Goal: Task Accomplishment & Management: Use online tool/utility

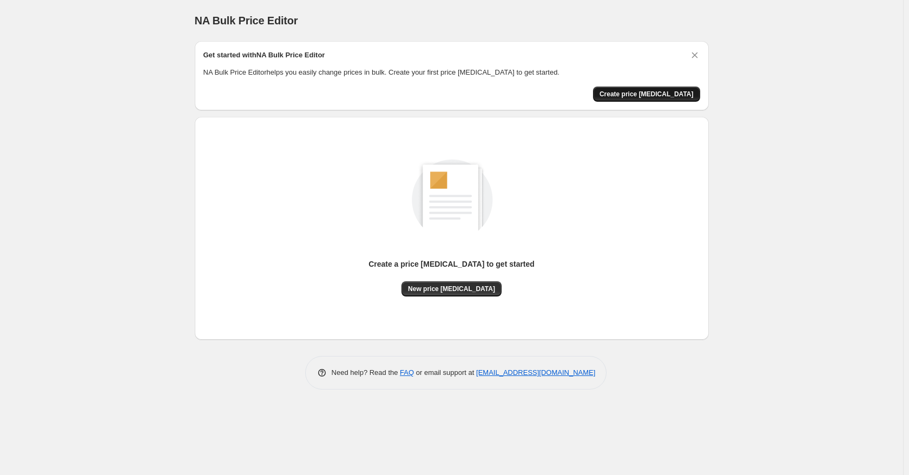
click at [665, 101] on button "Create price [MEDICAL_DATA]" at bounding box center [646, 94] width 107 height 15
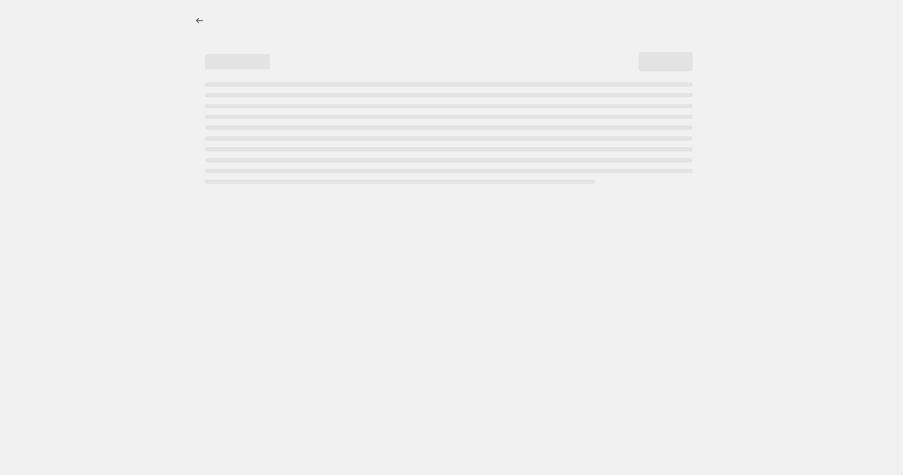
select select "percentage"
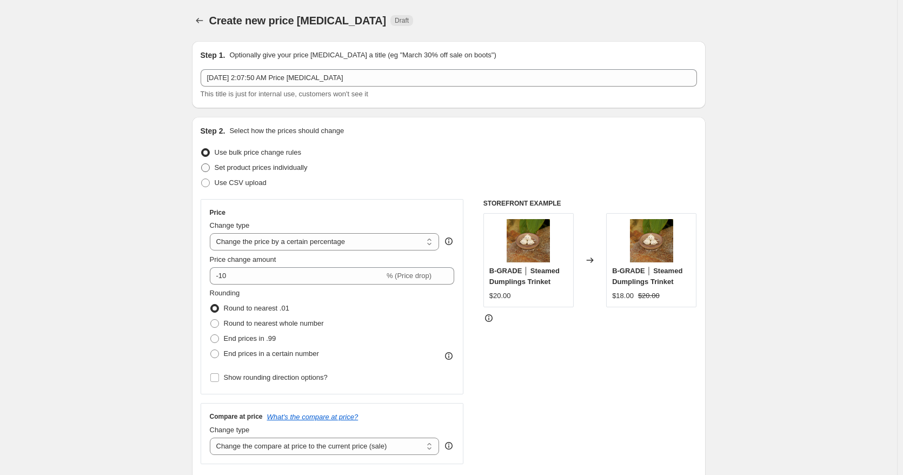
click at [210, 170] on span at bounding box center [205, 167] width 9 height 9
click at [202, 164] on input "Set product prices individually" at bounding box center [201, 163] width 1 height 1
radio input "true"
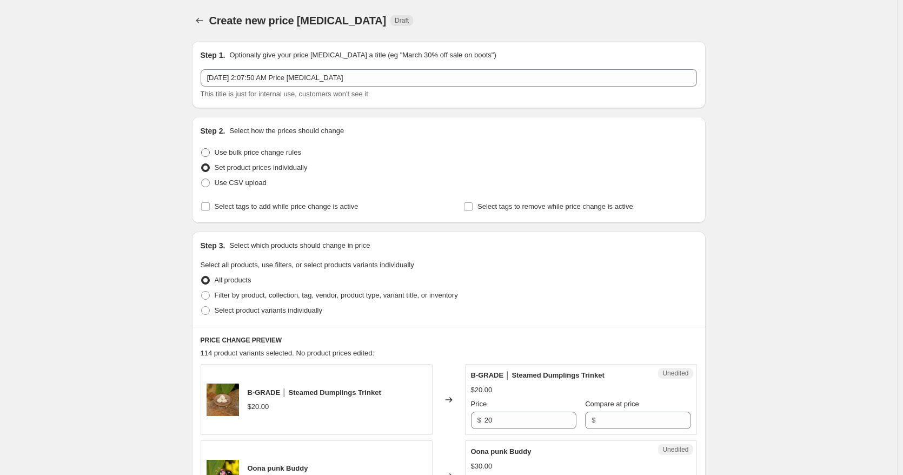
click at [207, 146] on label "Use bulk price change rules" at bounding box center [251, 152] width 101 height 15
click at [202, 148] on input "Use bulk price change rules" at bounding box center [201, 148] width 1 height 1
radio input "true"
select select "percentage"
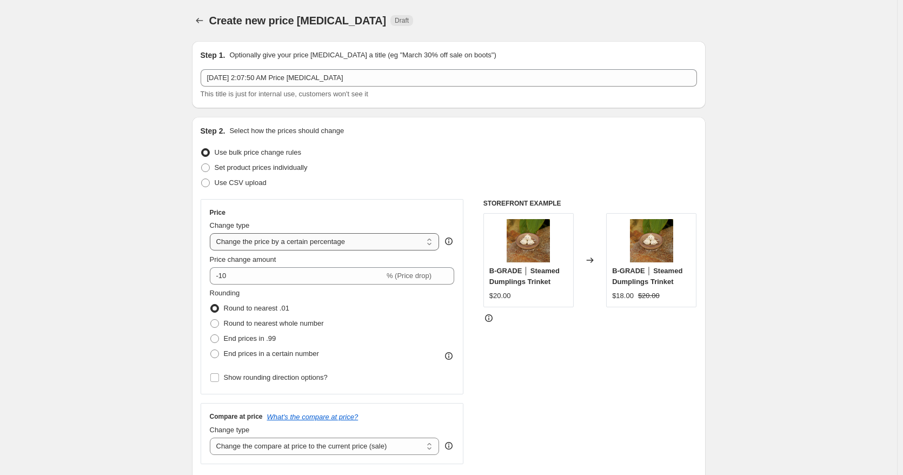
click at [323, 247] on select "Change the price to a certain amount Change the price by a certain amount Chang…" at bounding box center [325, 241] width 230 height 17
click at [354, 212] on div "Price" at bounding box center [332, 212] width 245 height 9
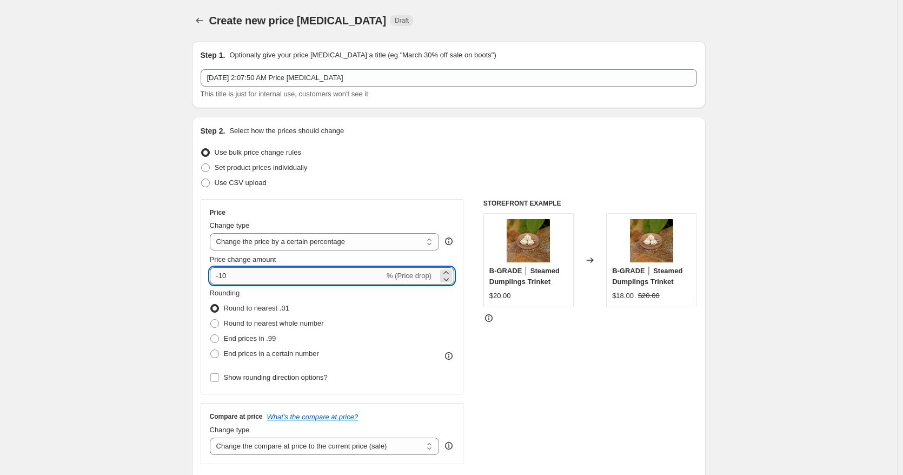
click at [283, 272] on input "-10" at bounding box center [297, 275] width 175 height 17
type input "-1"
type input "-25"
click at [406, 276] on span "% (Price drop)" at bounding box center [409, 276] width 45 height 8
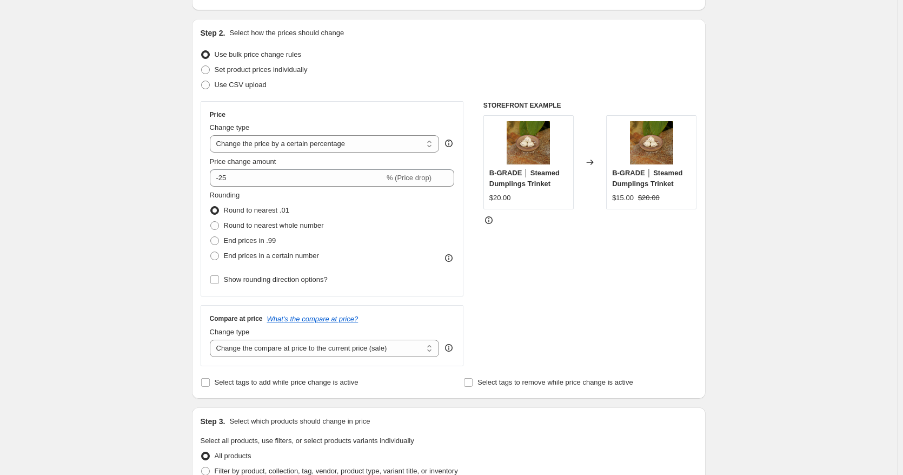
scroll to position [108, 0]
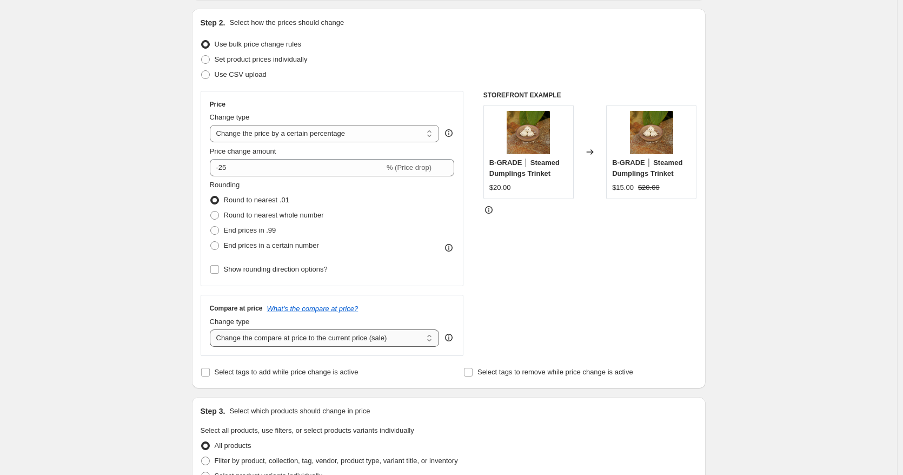
click at [292, 346] on select "Change the compare at price to the current price (sale) Change the compare at p…" at bounding box center [325, 337] width 230 height 17
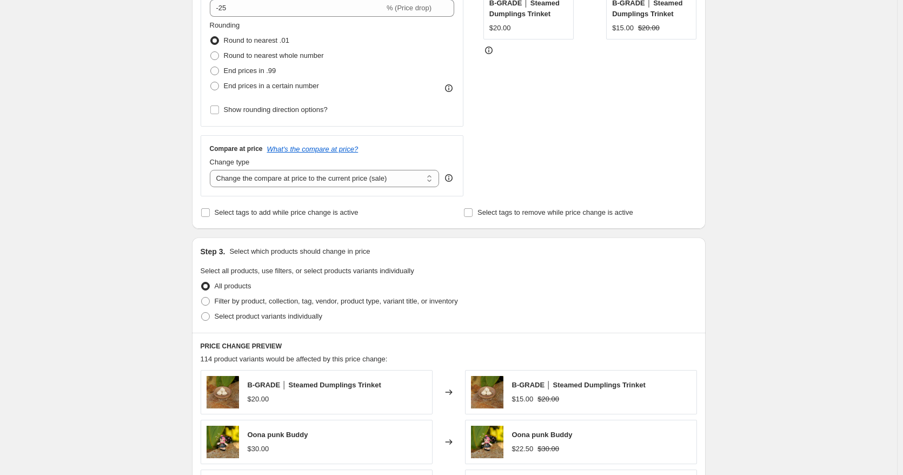
scroll to position [270, 0]
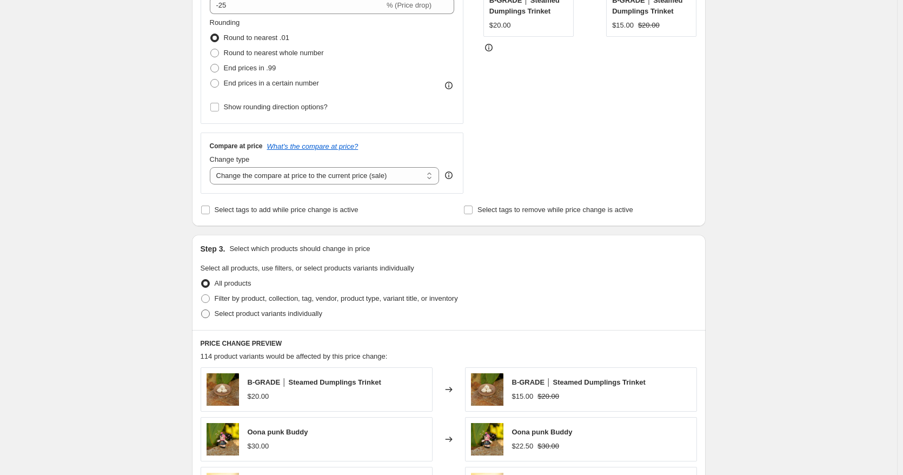
click at [213, 317] on label "Select product variants individually" at bounding box center [262, 313] width 122 height 15
click at [202, 310] on input "Select product variants individually" at bounding box center [201, 309] width 1 height 1
radio input "true"
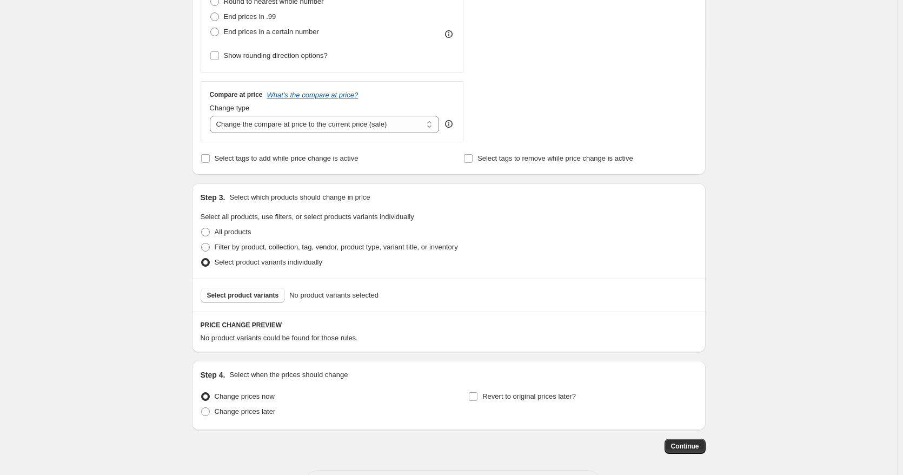
scroll to position [325, 0]
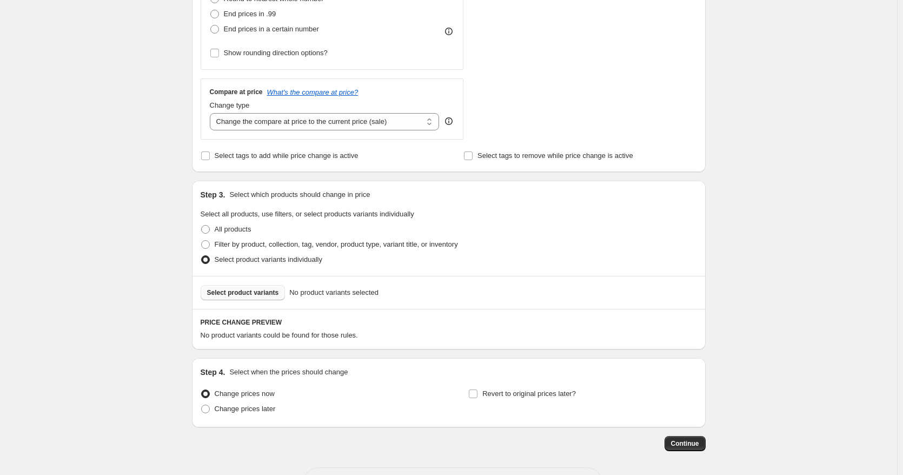
click at [266, 298] on button "Select product variants" at bounding box center [243, 292] width 85 height 15
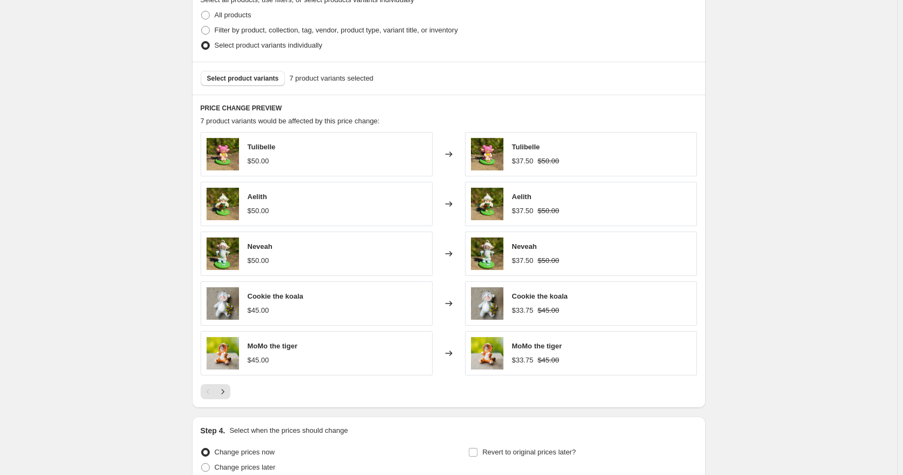
scroll to position [541, 0]
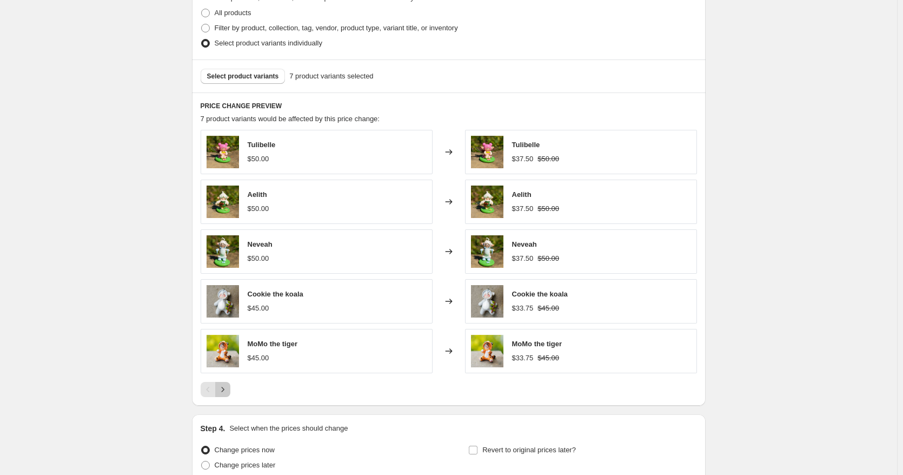
click at [226, 390] on icon "Next" at bounding box center [222, 389] width 11 height 11
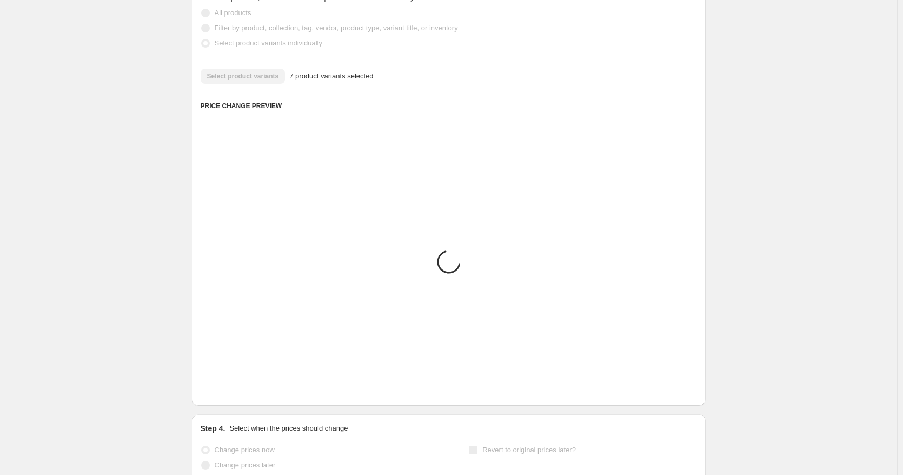
scroll to position [491, 0]
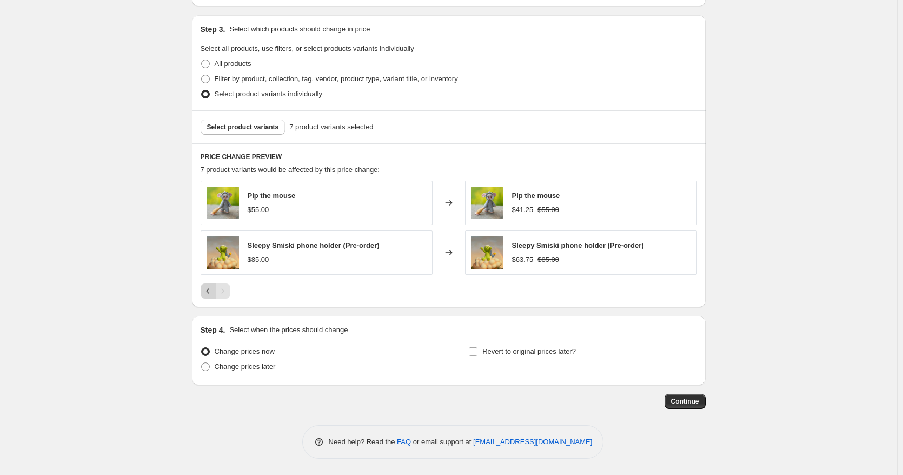
click at [209, 292] on icon "Previous" at bounding box center [208, 291] width 11 height 11
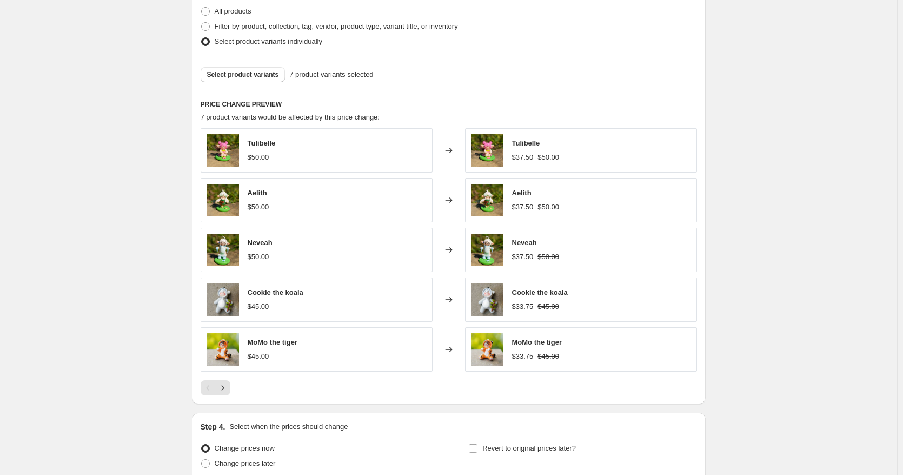
scroll to position [545, 0]
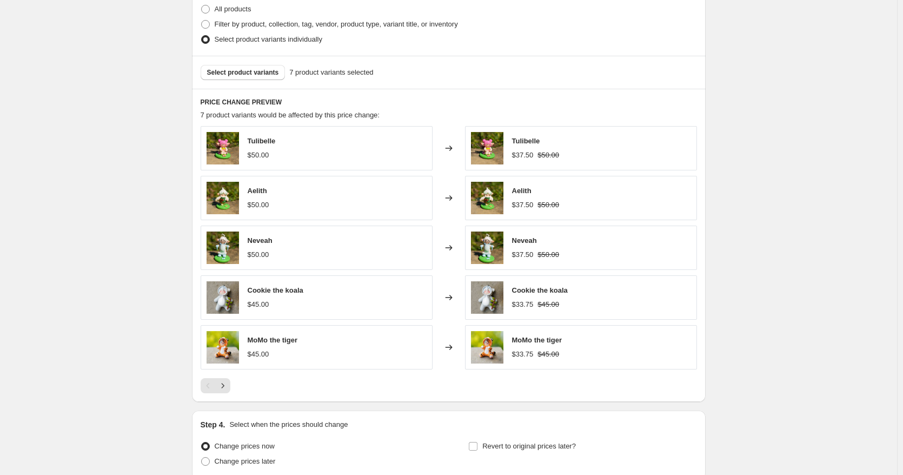
click at [230, 382] on button "Next" at bounding box center [222, 385] width 15 height 15
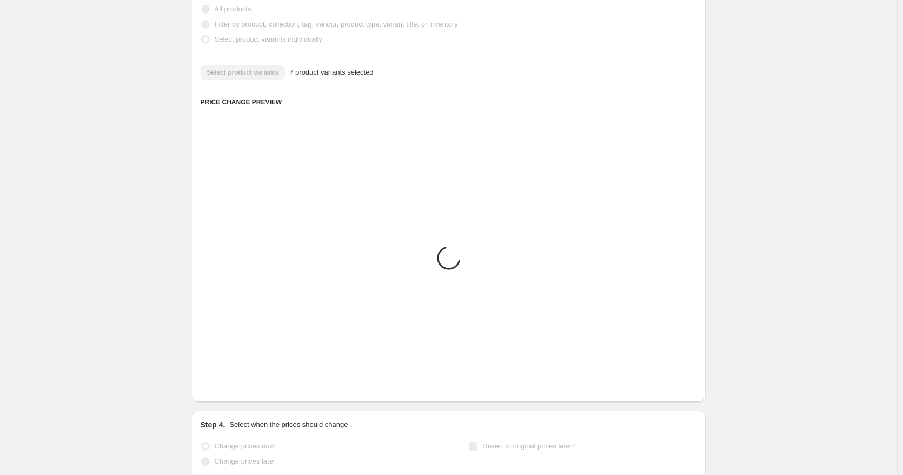
scroll to position [491, 0]
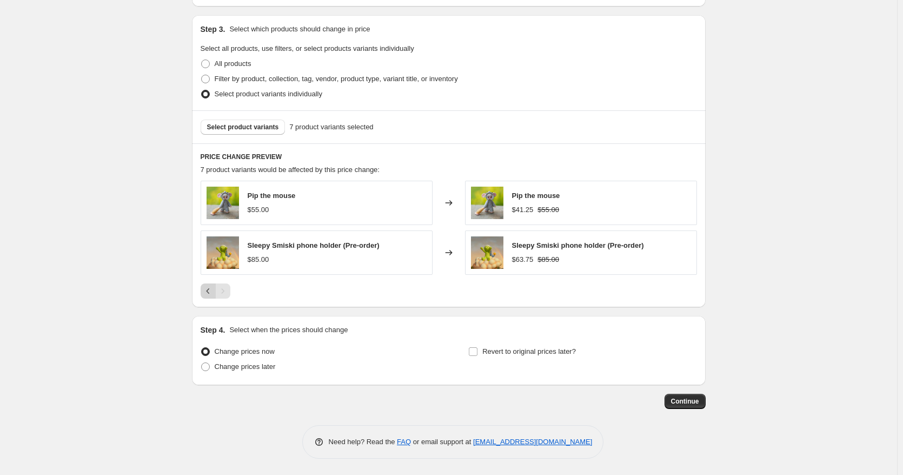
click at [209, 294] on button "Previous" at bounding box center [208, 290] width 15 height 15
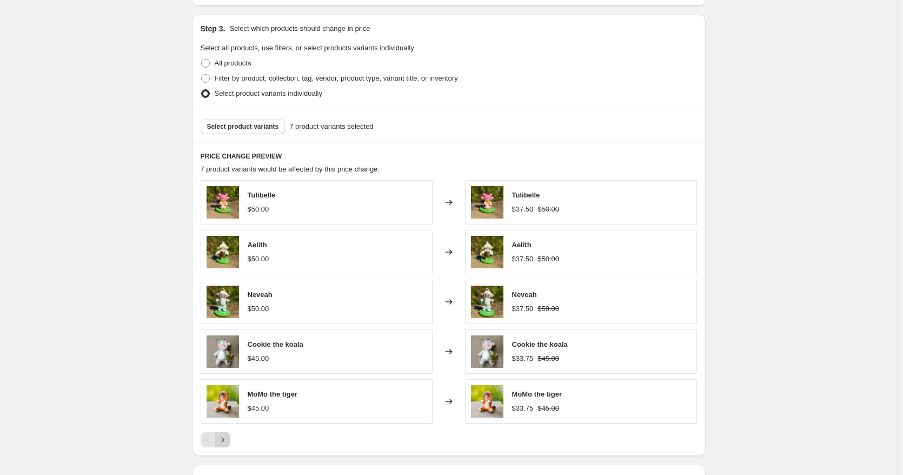
click at [223, 444] on icon "Next" at bounding box center [222, 439] width 11 height 11
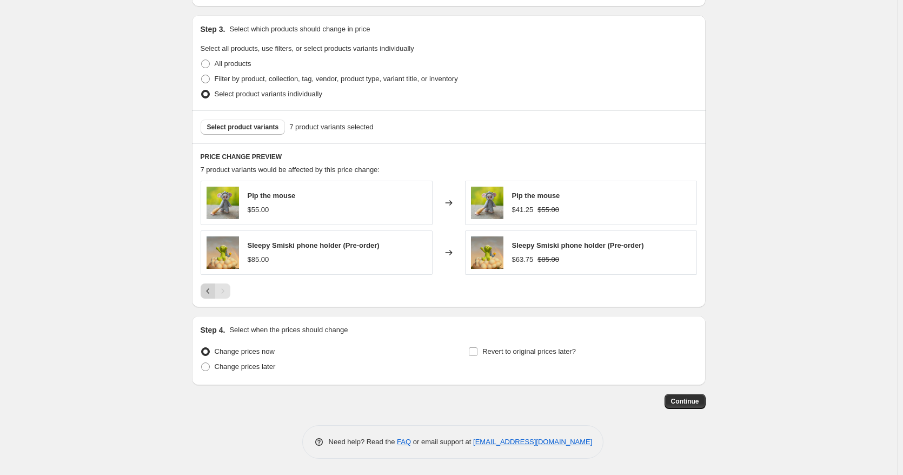
click at [209, 292] on icon "Previous" at bounding box center [208, 291] width 11 height 11
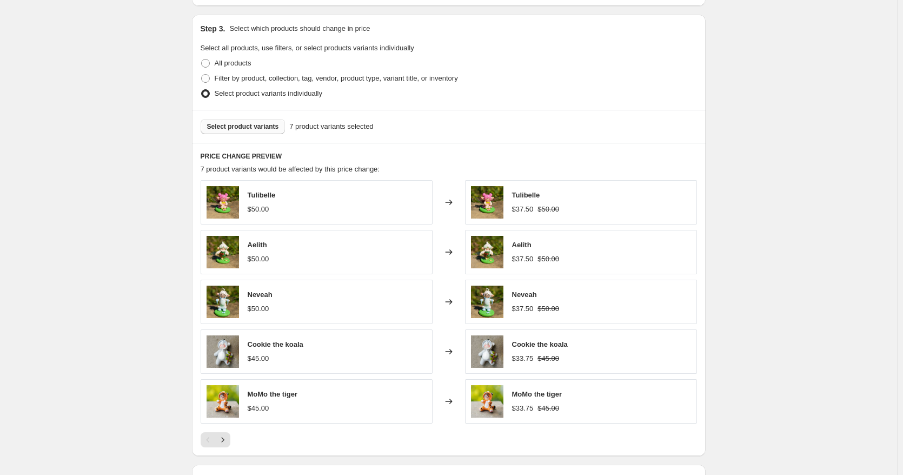
click at [261, 129] on span "Select product variants" at bounding box center [243, 126] width 72 height 9
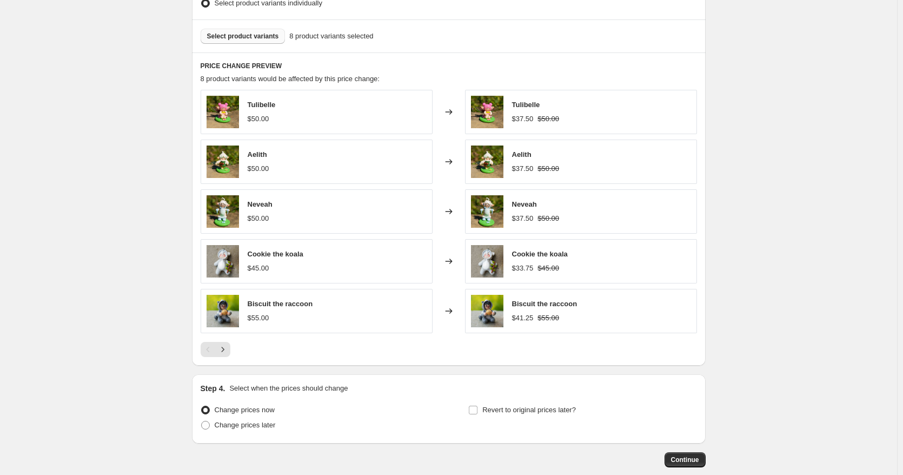
scroll to position [599, 0]
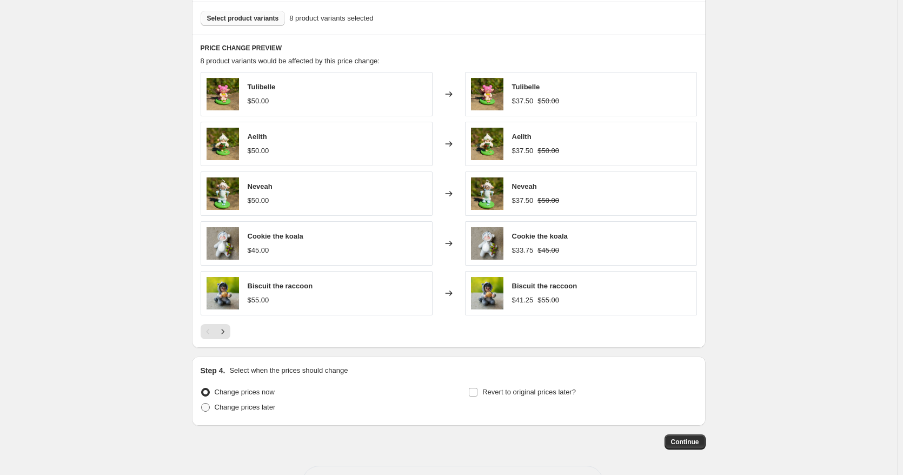
click at [210, 406] on span at bounding box center [205, 407] width 9 height 9
click at [202, 404] on input "Change prices later" at bounding box center [201, 403] width 1 height 1
radio input "true"
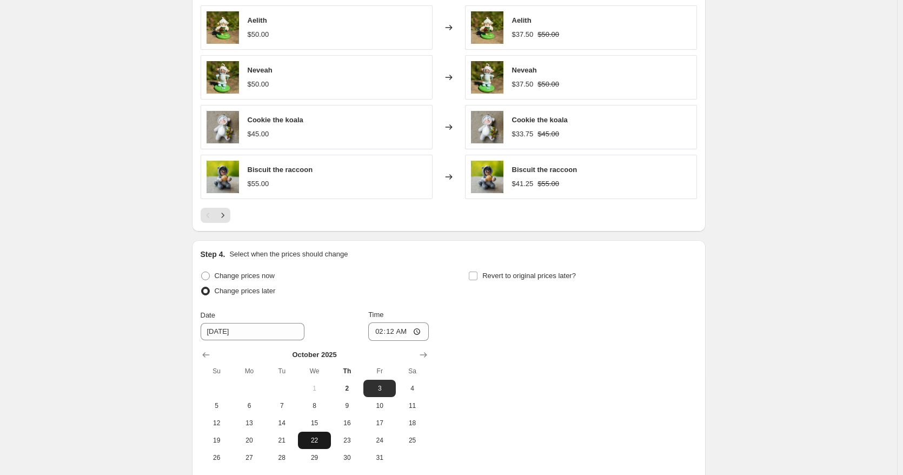
scroll to position [761, 0]
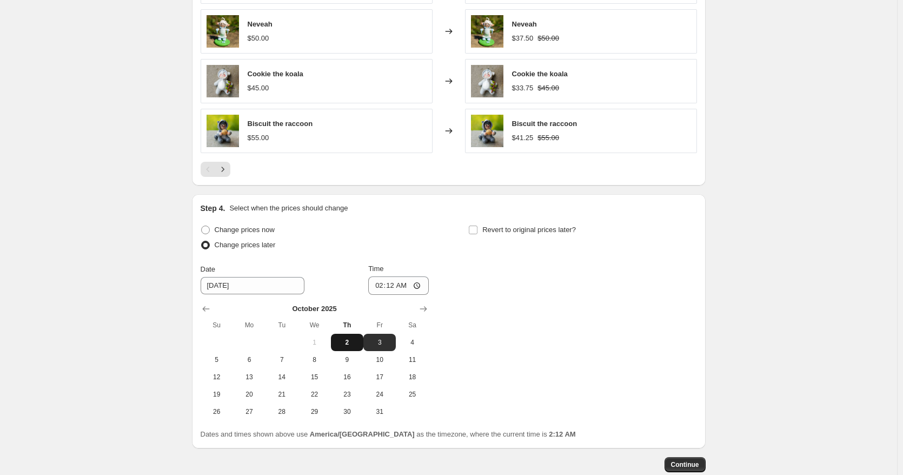
click at [356, 342] on span "2" at bounding box center [347, 342] width 24 height 9
type input "[DATE]"
click at [412, 287] on input "02:12" at bounding box center [398, 285] width 61 height 18
click at [418, 285] on input "02:12" at bounding box center [398, 285] width 61 height 18
type input "09:00"
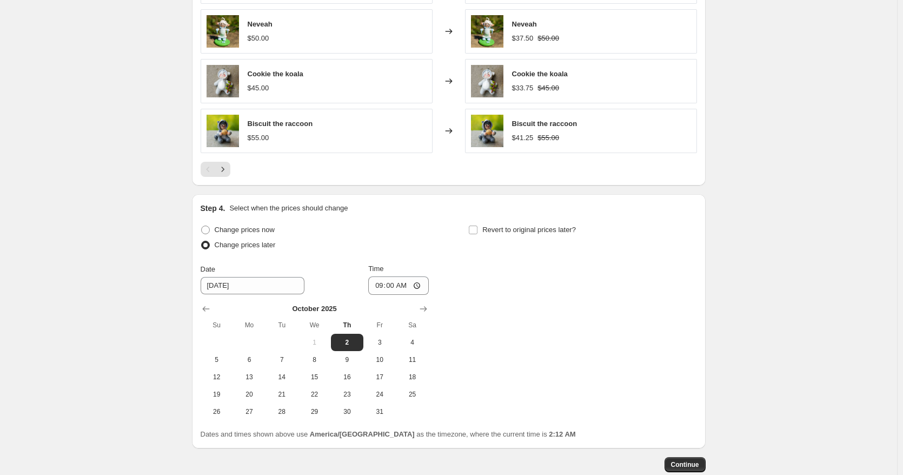
click at [529, 337] on div "Change prices now Change prices later Date [DATE] Time 09:00 [DATE] Su Mo Tu We…" at bounding box center [449, 321] width 497 height 198
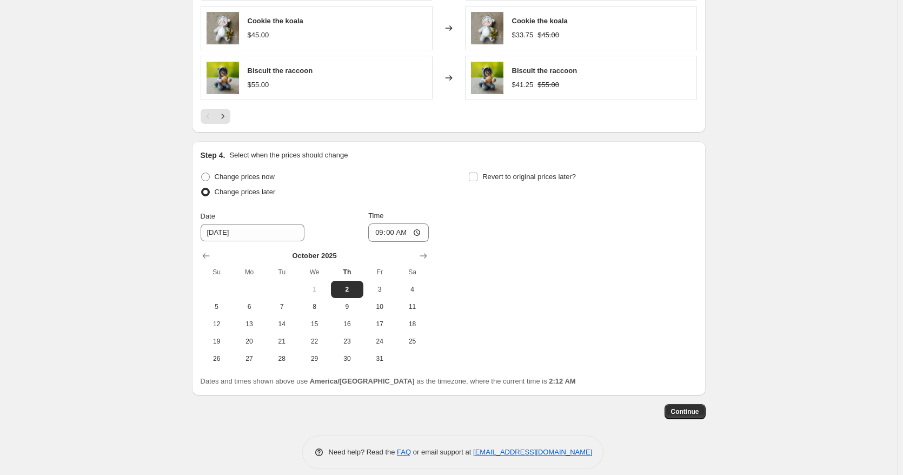
scroll to position [815, 0]
click at [478, 180] on input "Revert to original prices later?" at bounding box center [473, 175] width 9 height 9
checkbox input "true"
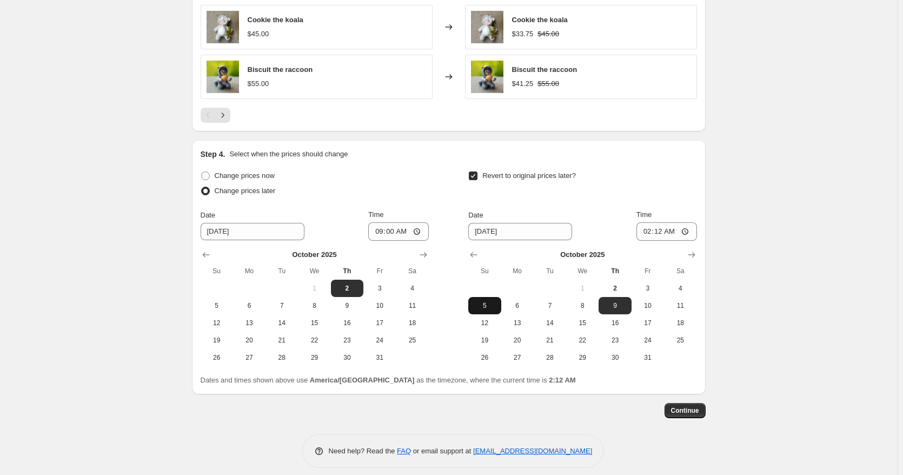
click at [483, 307] on span "5" at bounding box center [485, 305] width 24 height 9
type input "[DATE]"
click at [677, 235] on input "02:12" at bounding box center [667, 231] width 61 height 18
click at [685, 231] on input "02:12" at bounding box center [667, 231] width 61 height 18
type input "22:00"
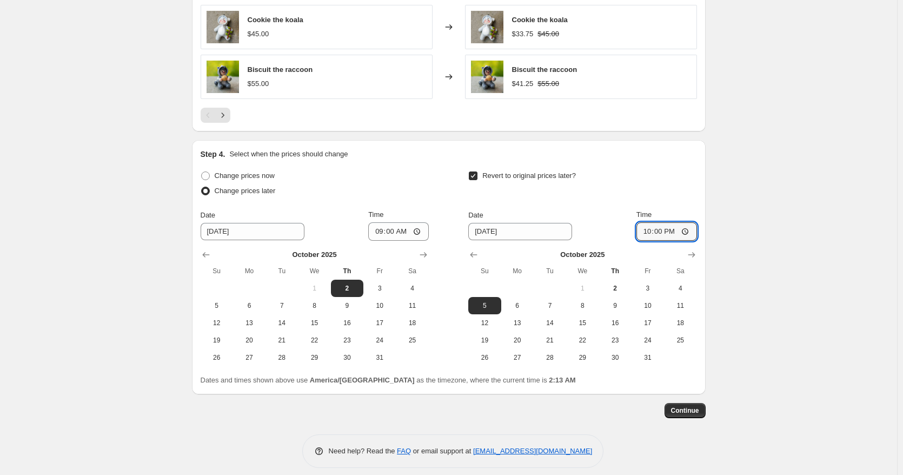
click at [668, 167] on div "Step 4. Select when the prices should change Change prices now Change prices la…" at bounding box center [449, 267] width 497 height 237
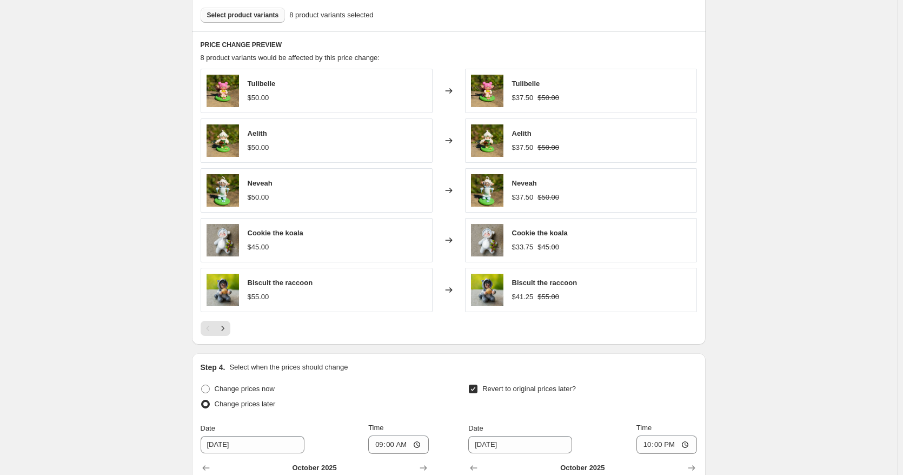
scroll to position [599, 0]
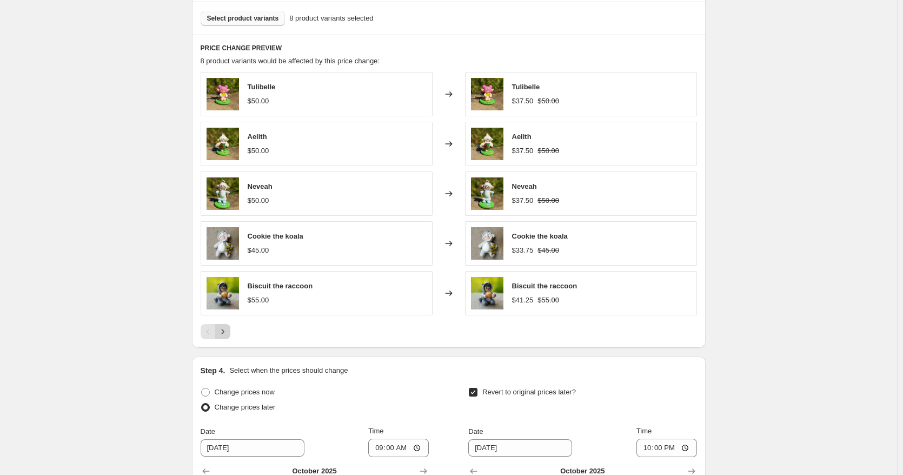
click at [230, 334] on button "Next" at bounding box center [222, 331] width 15 height 15
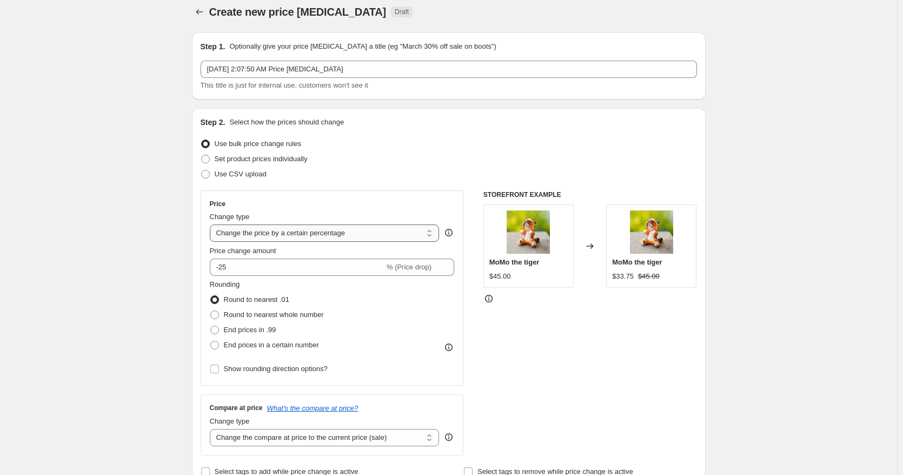
scroll to position [0, 0]
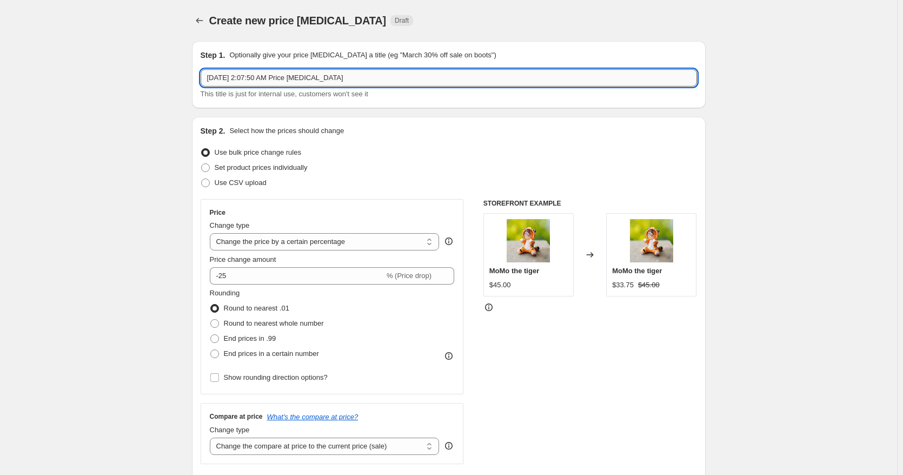
click at [325, 82] on input "[DATE] 2:07:50 AM Price [MEDICAL_DATA]" at bounding box center [449, 77] width 497 height 17
click at [346, 80] on input "[DATE] 2:07:50 AM Price [MEDICAL_DATA]" at bounding box center [449, 77] width 497 height 17
drag, startPoint x: 341, startPoint y: 78, endPoint x: 286, endPoint y: 77, distance: 55.2
click at [286, 77] on input "[DATE] 2:07:50 AM Price [MEDICAL_DATA]" at bounding box center [449, 77] width 497 height 17
click at [351, 83] on input "[DATE] 2:07:50 AM Price [MEDICAL_DATA]" at bounding box center [449, 77] width 497 height 17
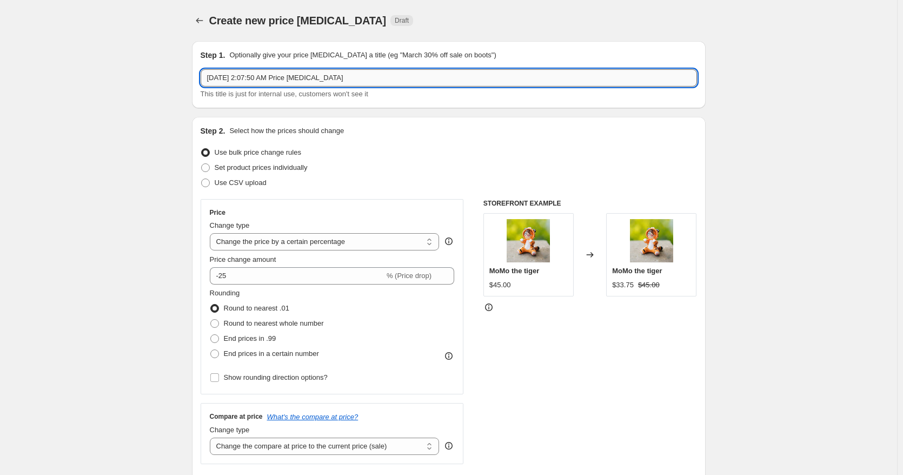
click at [353, 78] on input "[DATE] 2:07:50 AM Price [MEDICAL_DATA]" at bounding box center [449, 77] width 497 height 17
drag, startPoint x: 353, startPoint y: 78, endPoint x: 209, endPoint y: 84, distance: 143.5
click at [209, 84] on input "[DATE] 2:07:50 AM Price [MEDICAL_DATA]" at bounding box center [449, 77] width 497 height 17
type input "Bday sale 25% off $35 + up"
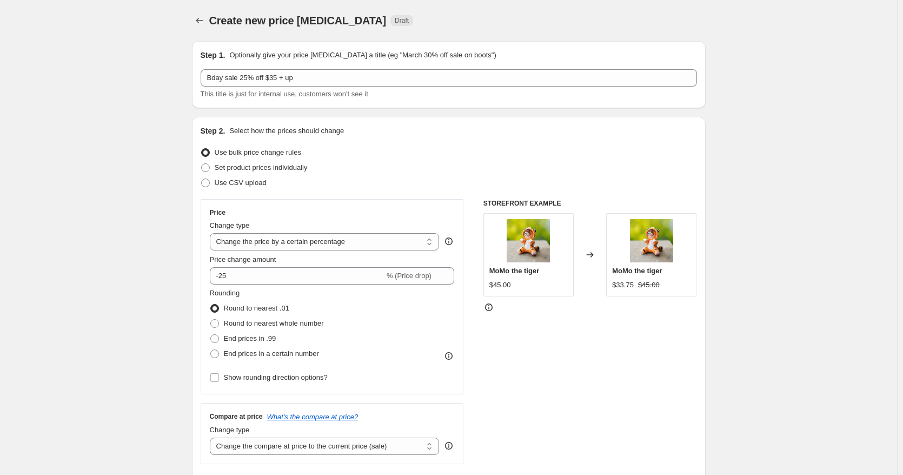
click at [373, 107] on div "Step 1. Optionally give your price [MEDICAL_DATA] a title (eg "March 30% off sa…" at bounding box center [449, 74] width 514 height 67
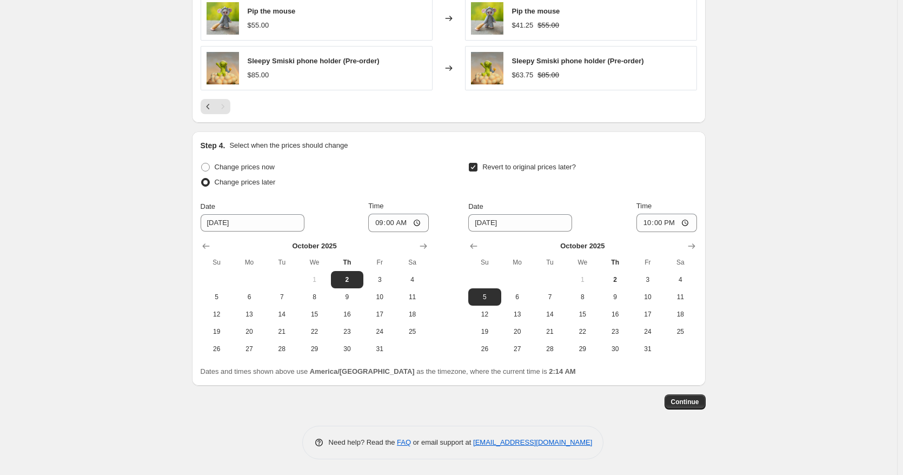
scroll to position [725, 0]
click at [691, 402] on span "Continue" at bounding box center [685, 401] width 28 height 9
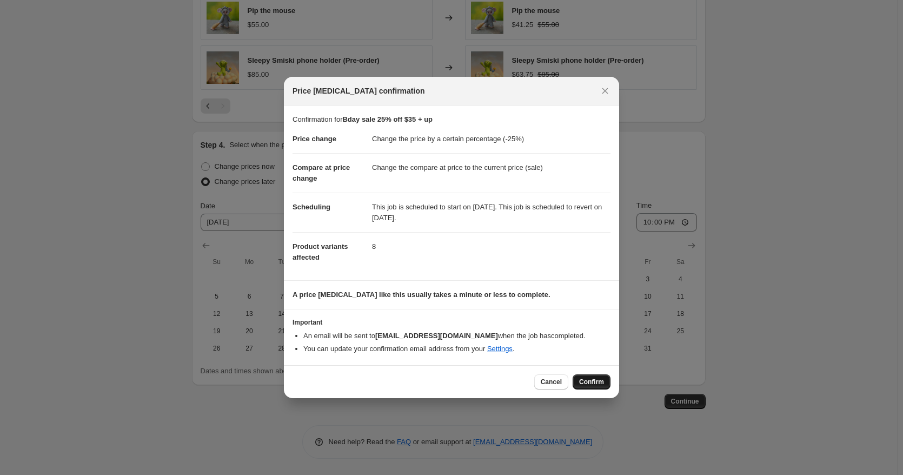
click at [586, 382] on span "Confirm" at bounding box center [591, 382] width 25 height 9
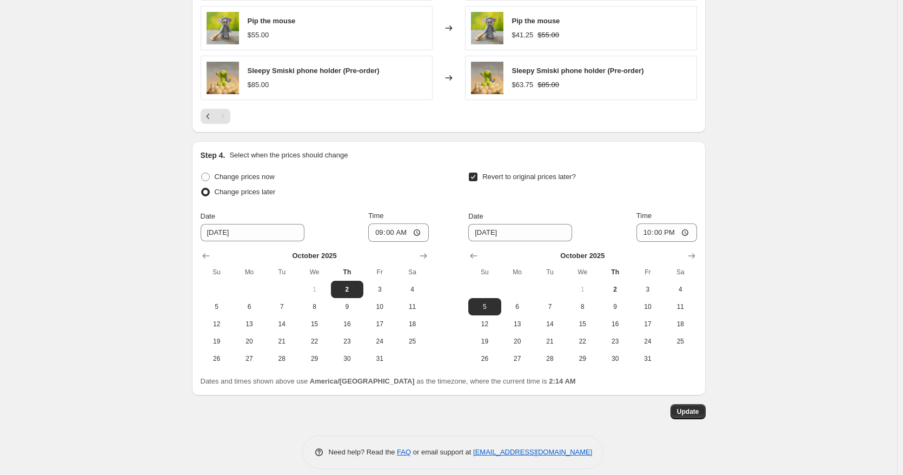
scroll to position [791, 0]
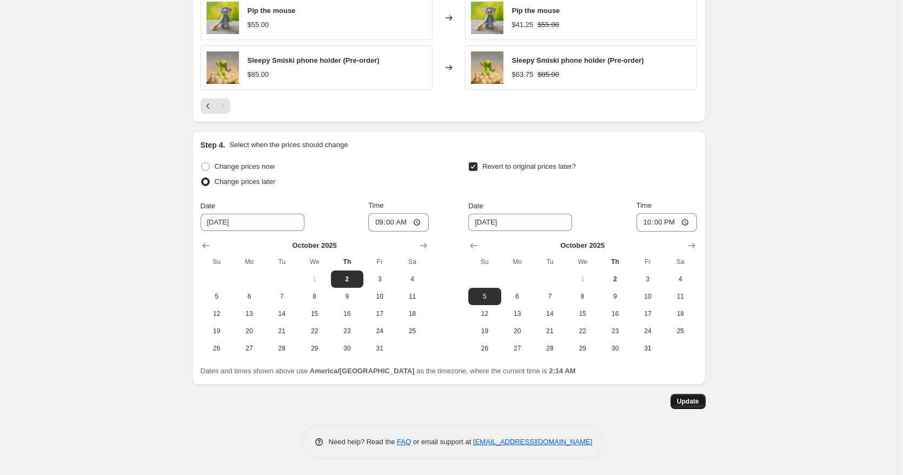
click at [693, 406] on button "Update" at bounding box center [688, 401] width 35 height 15
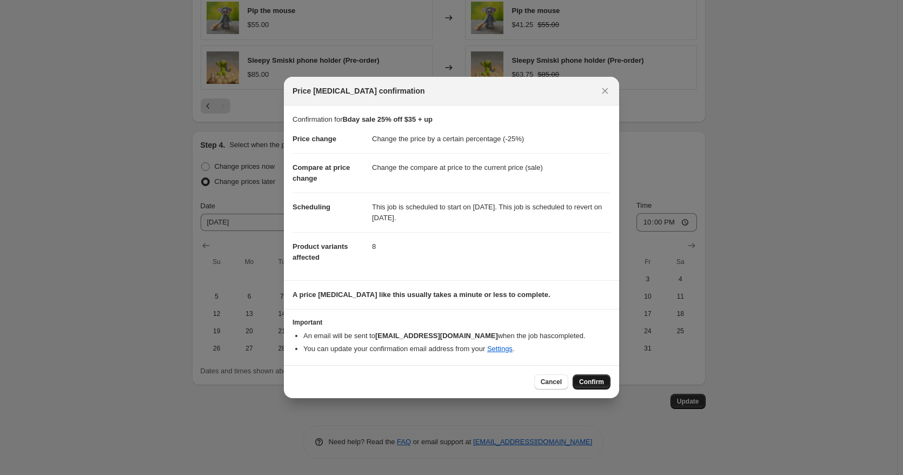
click at [596, 383] on span "Confirm" at bounding box center [591, 382] width 25 height 9
